Goal: Navigation & Orientation: Understand site structure

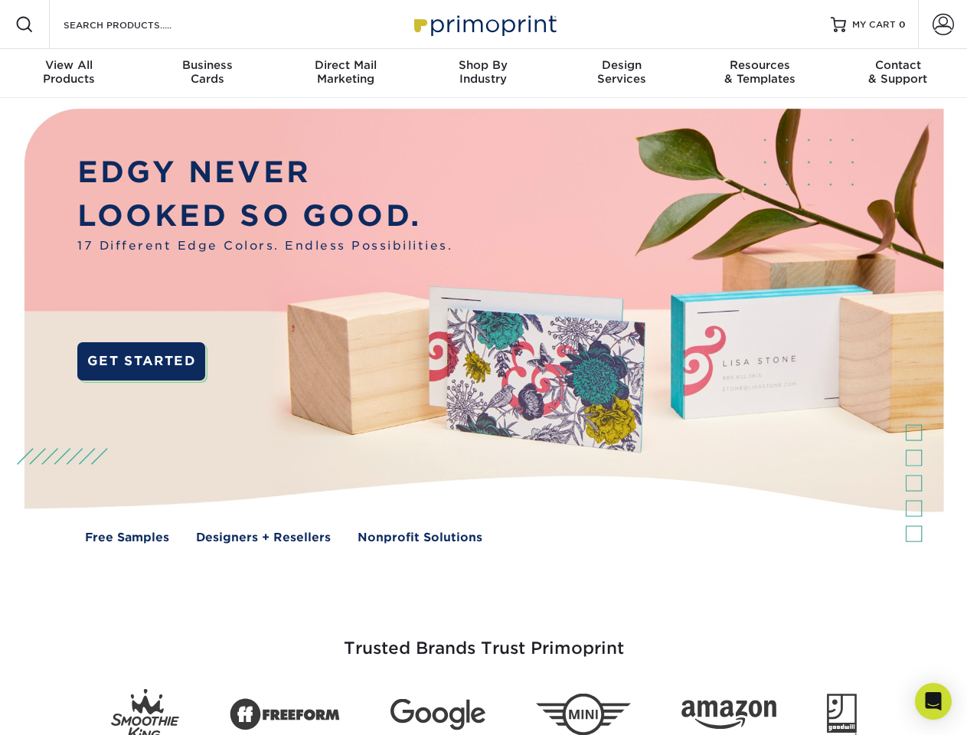
click at [483, 367] on img at bounding box center [483, 337] width 957 height 478
click at [24, 24] on span at bounding box center [24, 24] width 18 height 18
click at [942, 24] on span at bounding box center [942, 24] width 21 height 21
click at [69, 73] on div "View All Products" at bounding box center [69, 72] width 138 height 28
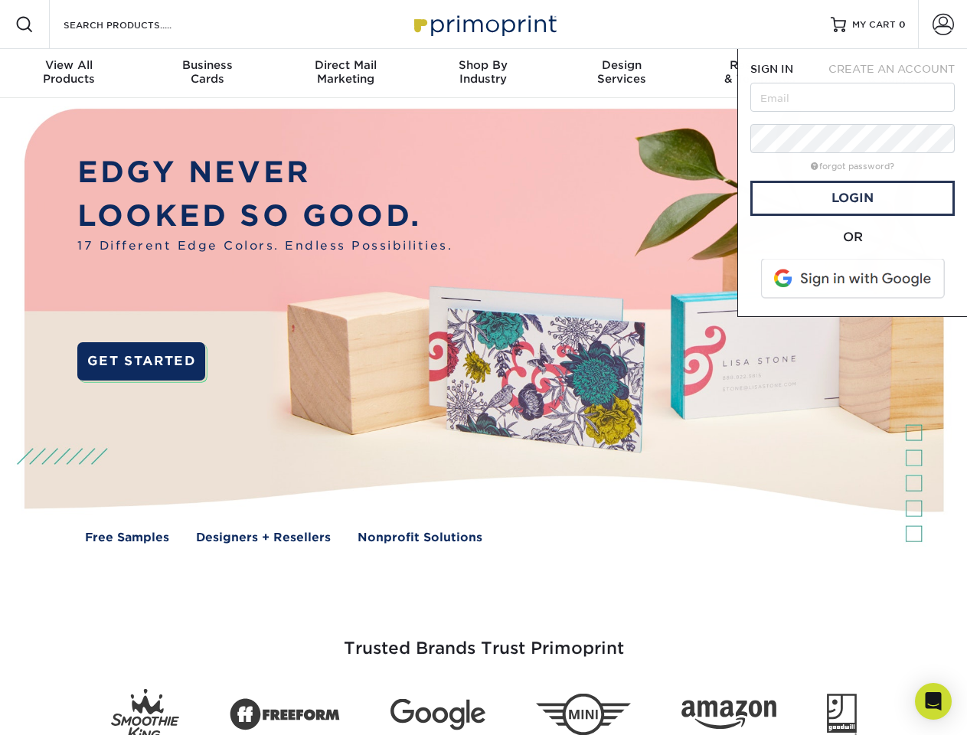
click at [207, 73] on div "Business Cards" at bounding box center [207, 72] width 138 height 28
click at [345, 73] on div "Direct Mail Marketing" at bounding box center [345, 72] width 138 height 28
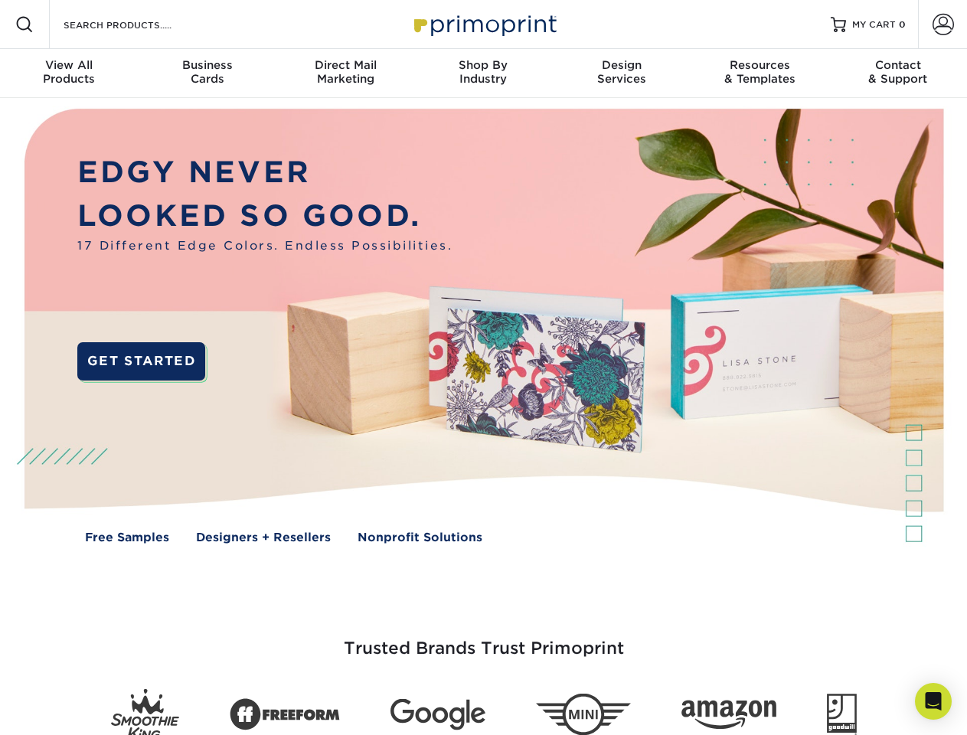
click at [483, 73] on div "Shop By Industry" at bounding box center [483, 72] width 138 height 28
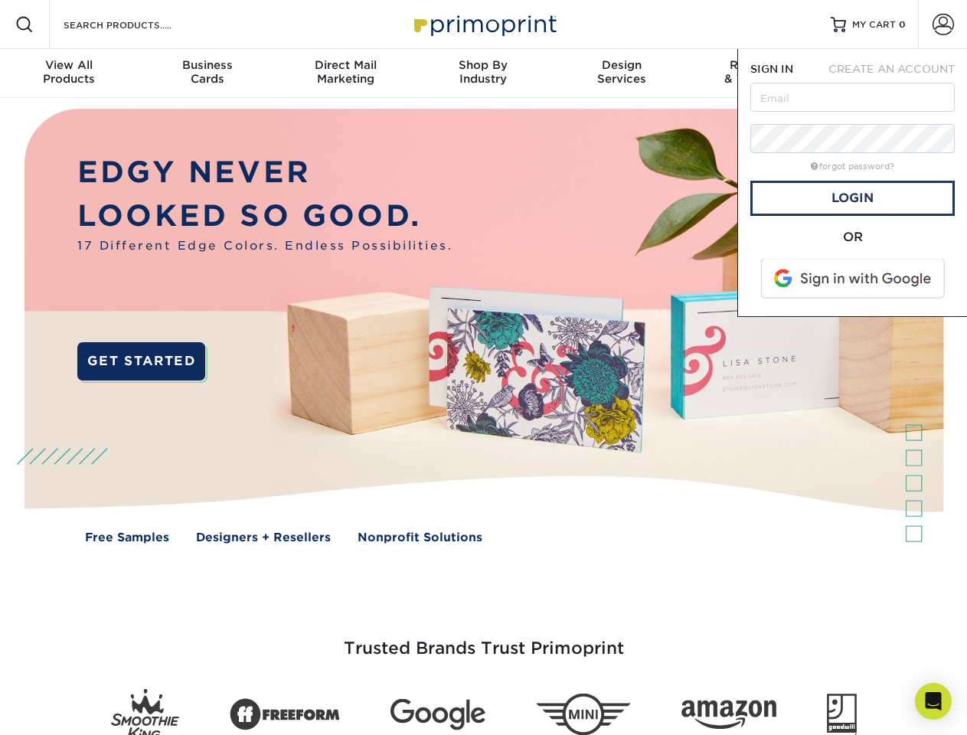
click at [621, 73] on div "Design Services" at bounding box center [622, 72] width 138 height 28
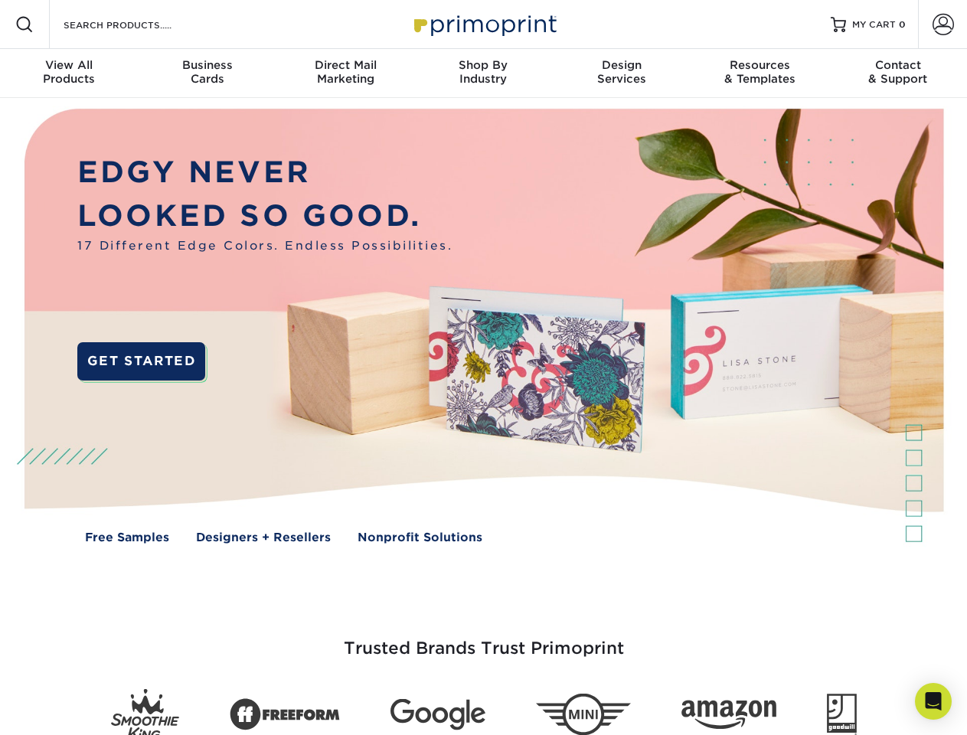
click at [759, 73] on span "SIGN IN" at bounding box center [771, 69] width 43 height 12
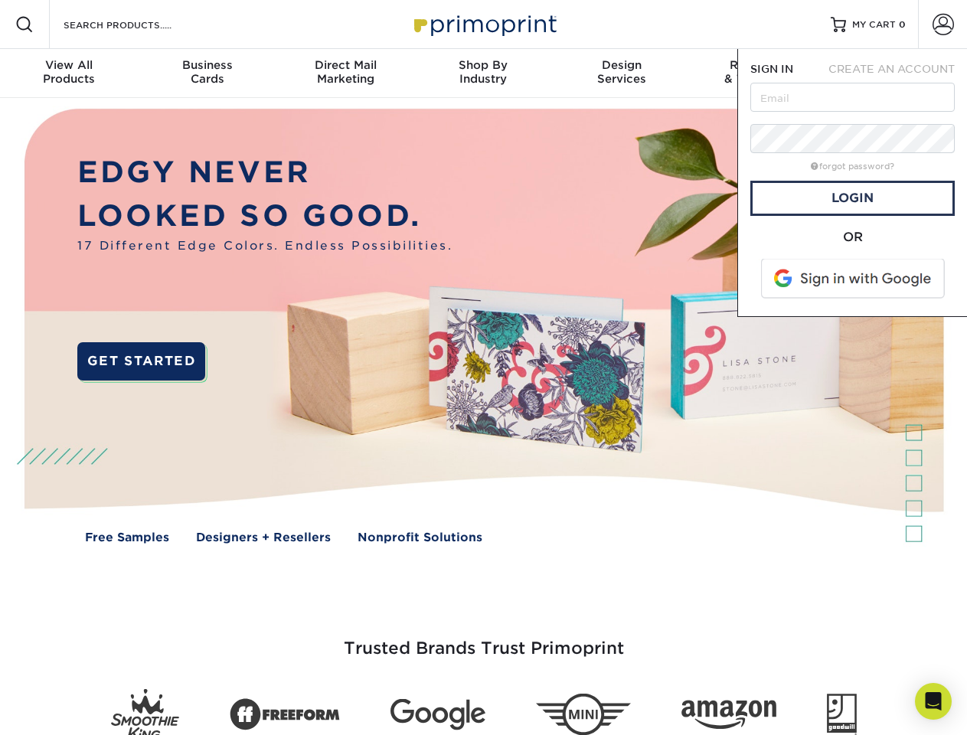
click at [898, 73] on div "Contact & Support" at bounding box center [898, 72] width 138 height 28
